Goal: Find specific page/section

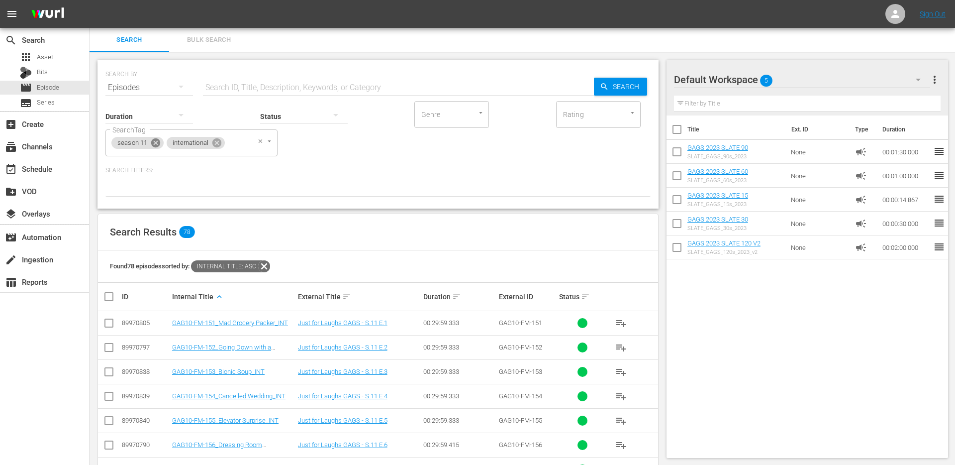
click at [157, 142] on icon at bounding box center [155, 142] width 9 height 9
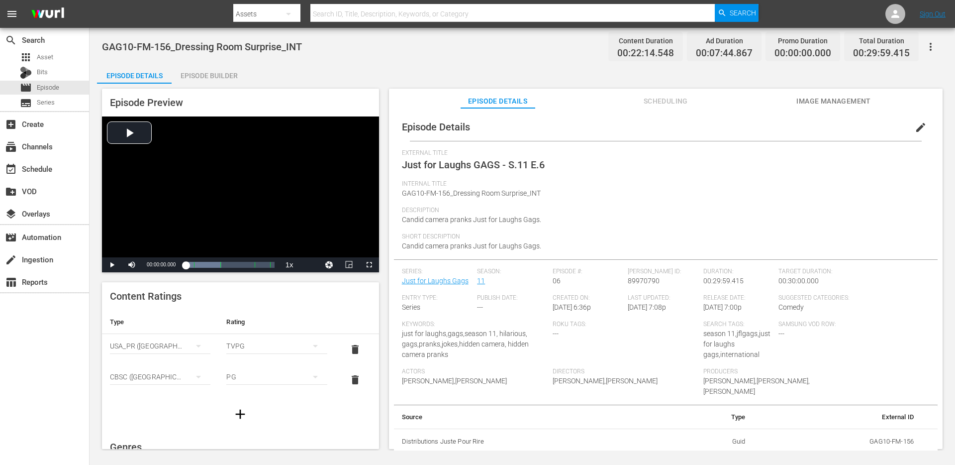
scroll to position [220, 0]
